Goal: Navigation & Orientation: Understand site structure

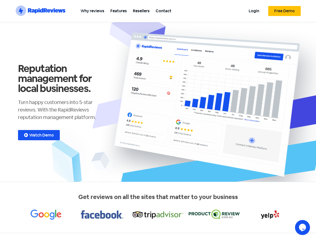
click at [310, 7] on section ".st0{fill:#1652F0;} .st1{fill:none;} .st2{opacity:0.3;fill-rule:evenodd;clip-ru…" at bounding box center [158, 11] width 316 height 22
click at [303, 228] on icon "$i18n('chat', 'chat_widget')" at bounding box center [302, 228] width 7 height 8
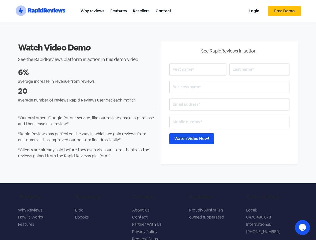
click at [310, 7] on section ".st0{fill:#1652F0;} .st1{fill:none;} .st2{opacity:0.3;fill-rule:evenodd;clip-ru…" at bounding box center [158, 11] width 316 height 22
click at [303, 228] on icon "$i18n('chat', 'chat_widget')" at bounding box center [302, 228] width 7 height 8
